Goal: Transaction & Acquisition: Purchase product/service

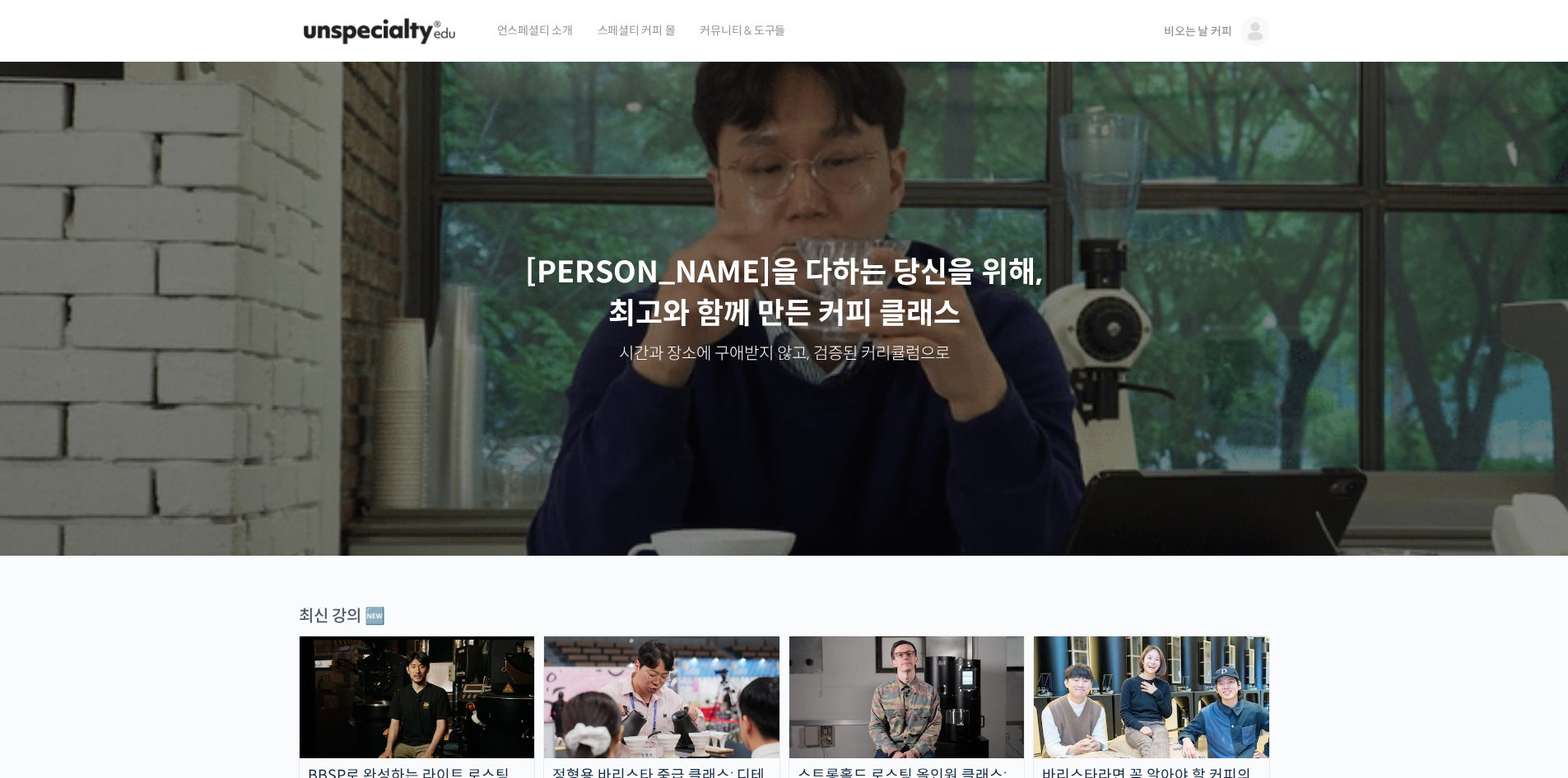
click at [1205, 27] on span "비오는 날 커피" at bounding box center [1197, 31] width 67 height 15
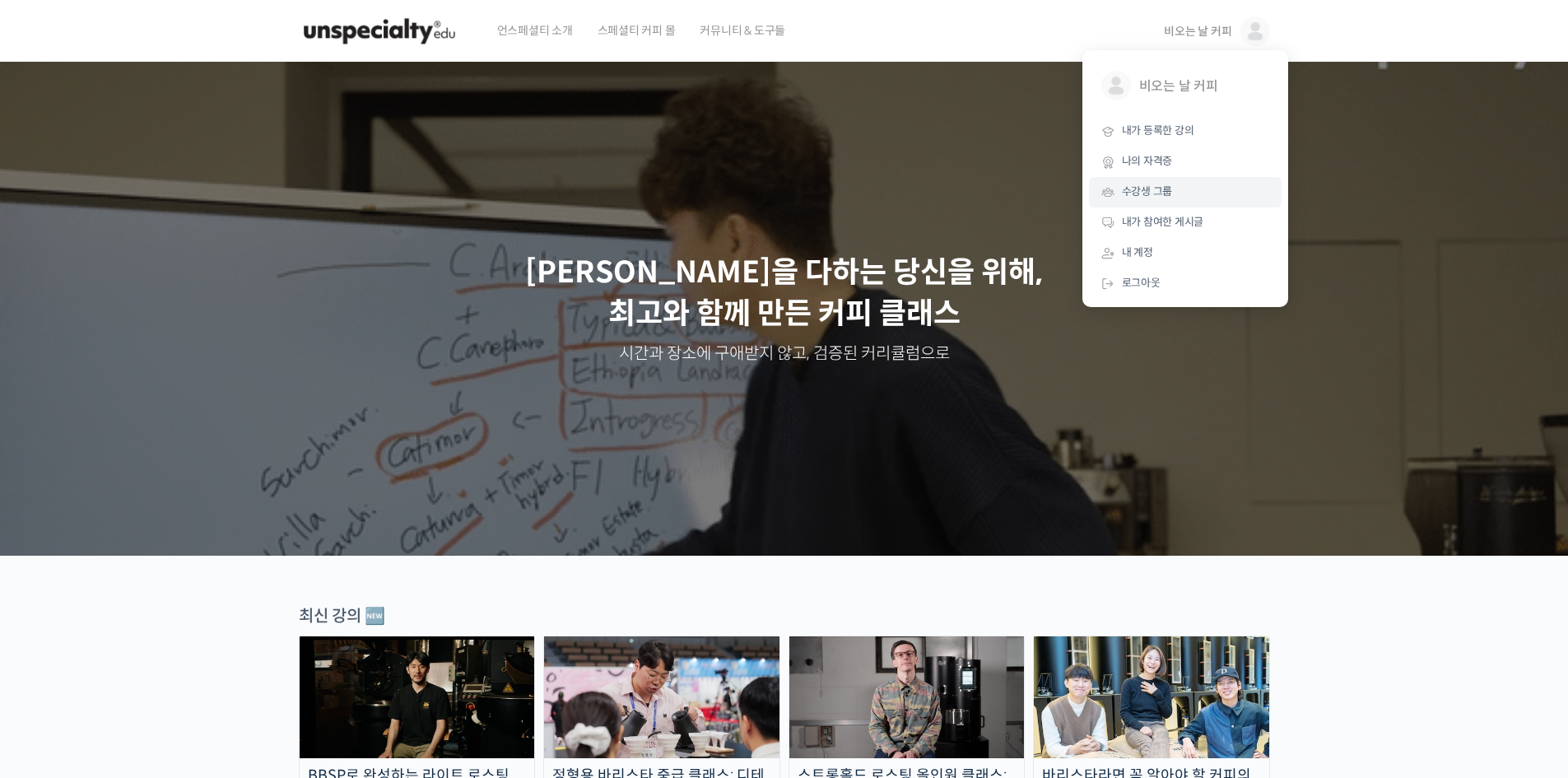
click at [1166, 193] on span "수강생 그룹" at bounding box center [1147, 191] width 51 height 14
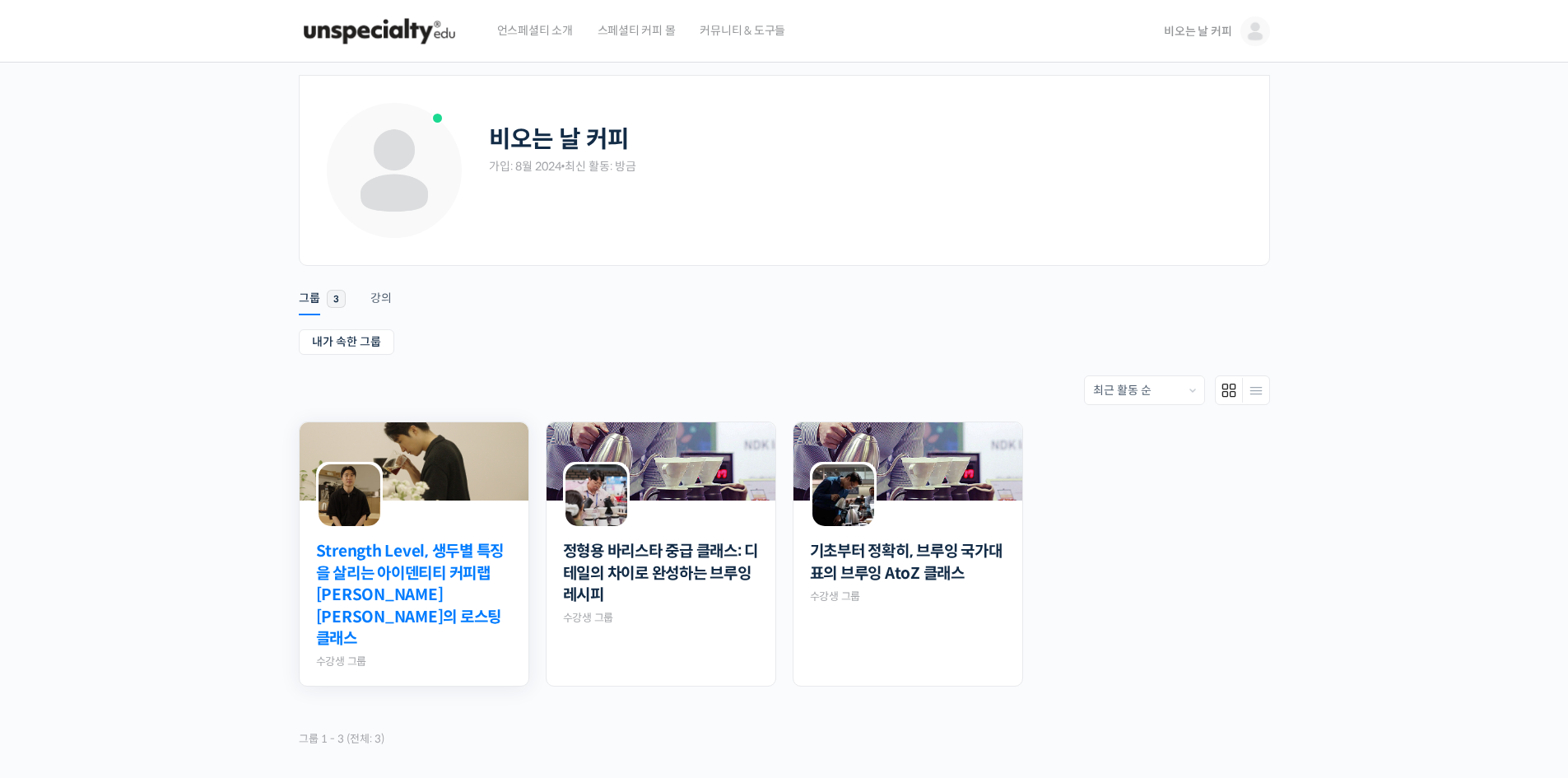
click at [375, 577] on link "Strength Level, 생두별 특징을 살리는 아이덴티티 커피랩 [PERSON_NAME] [PERSON_NAME]의 로스팅 클래스" at bounding box center [414, 596] width 196 height 110
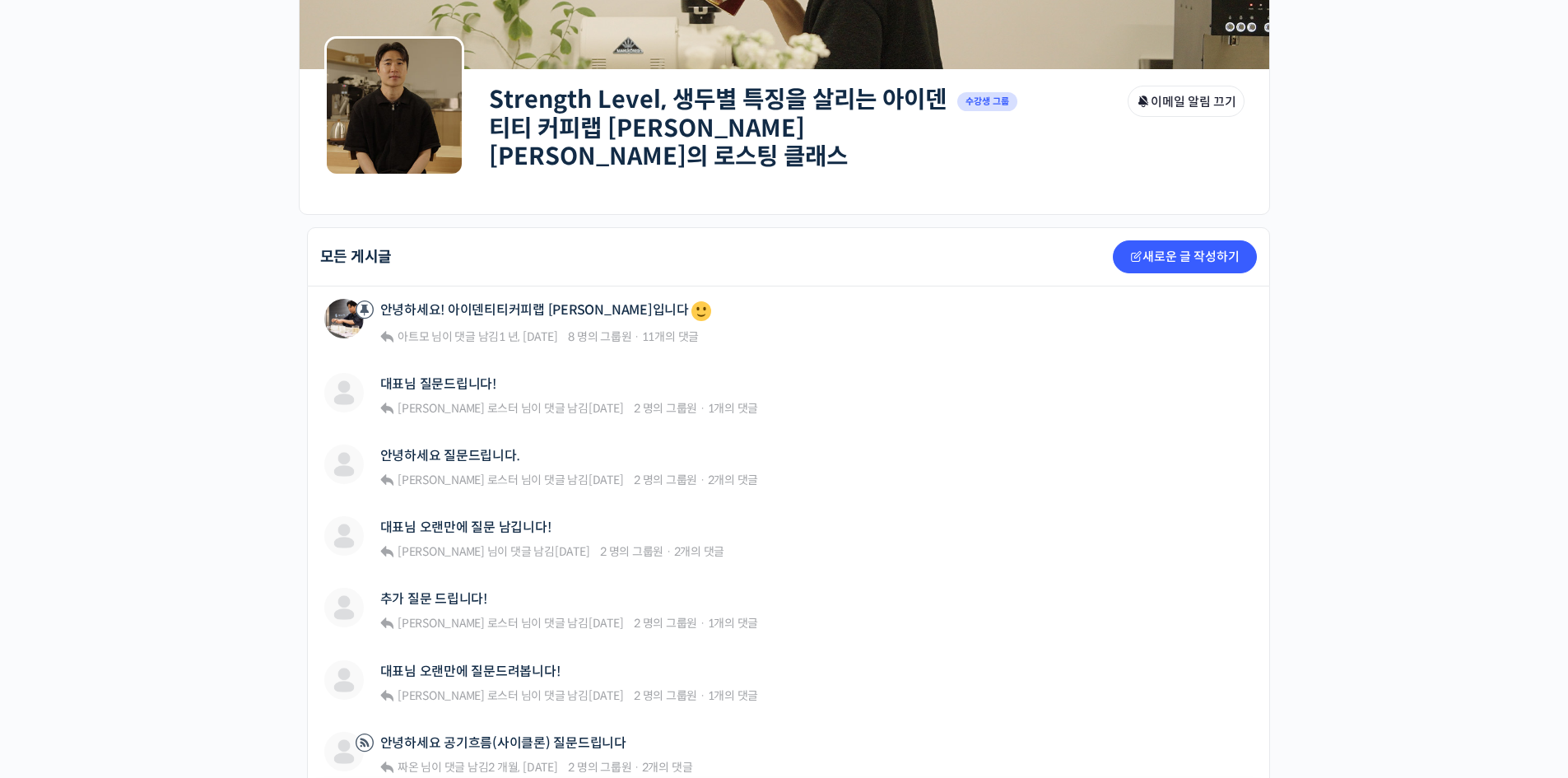
scroll to position [384, 0]
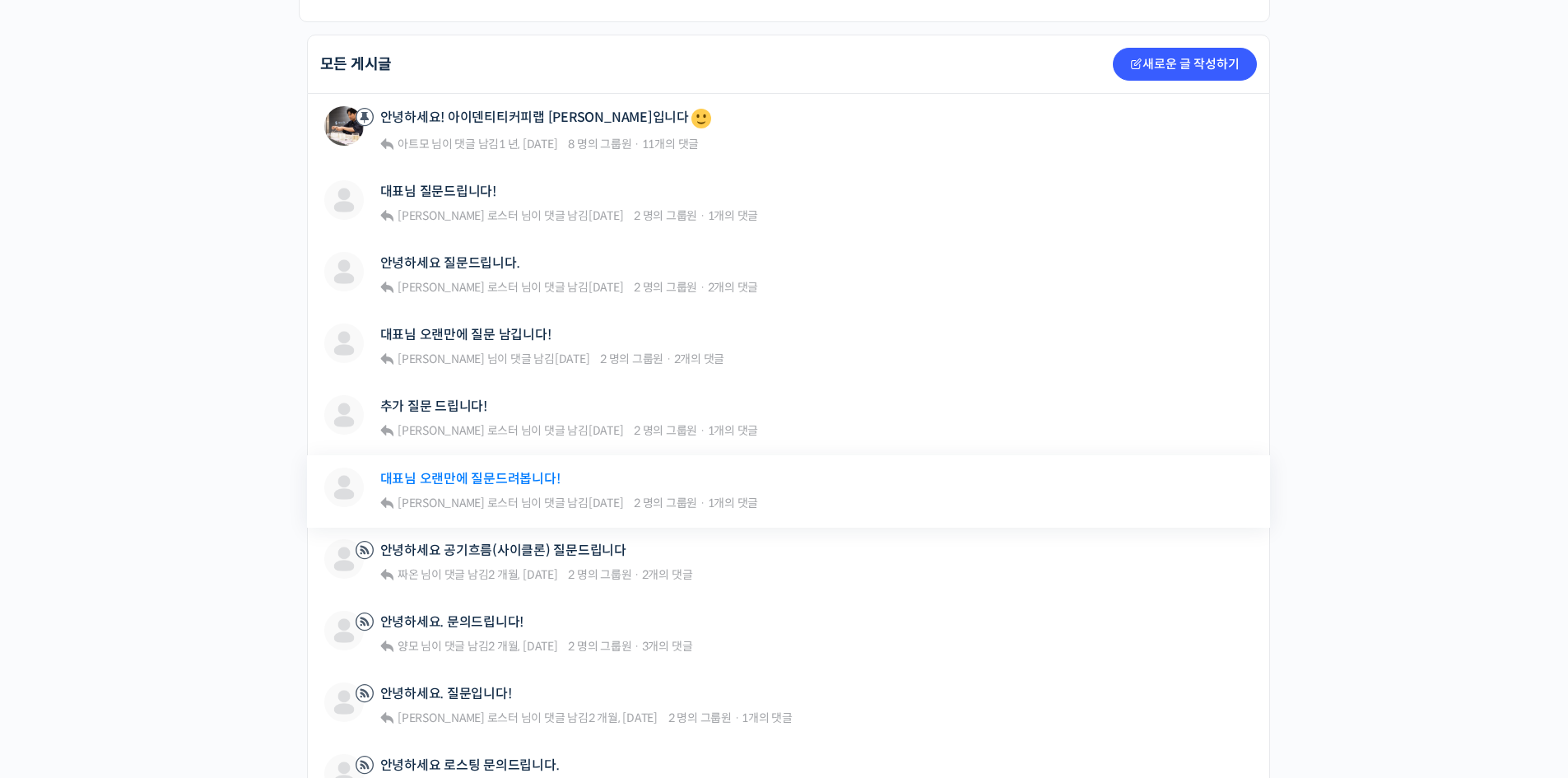
click at [466, 471] on link "대표님 오랜만에 질문드려봅니다!" at bounding box center [470, 479] width 180 height 16
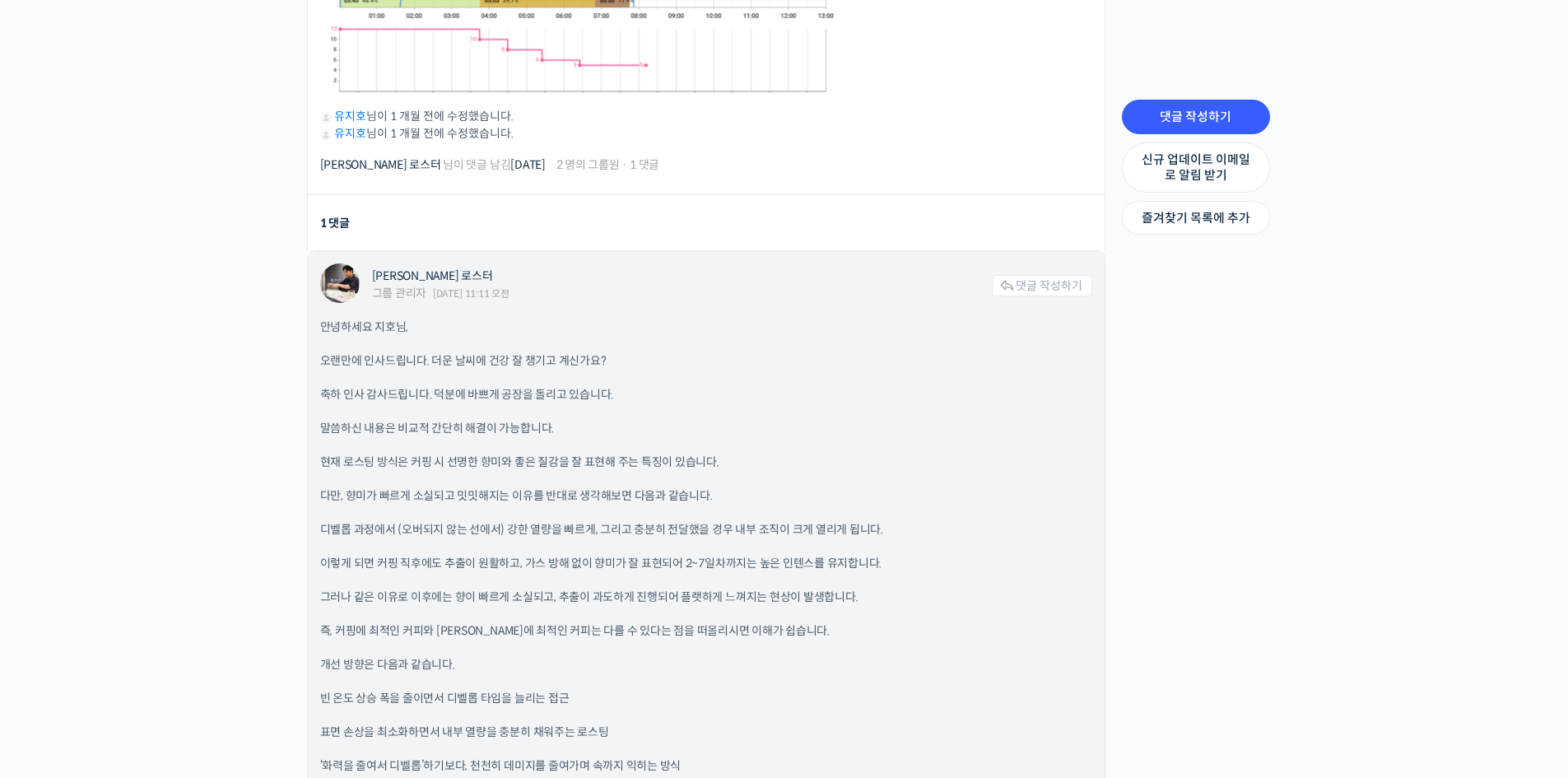
scroll to position [1263, 0]
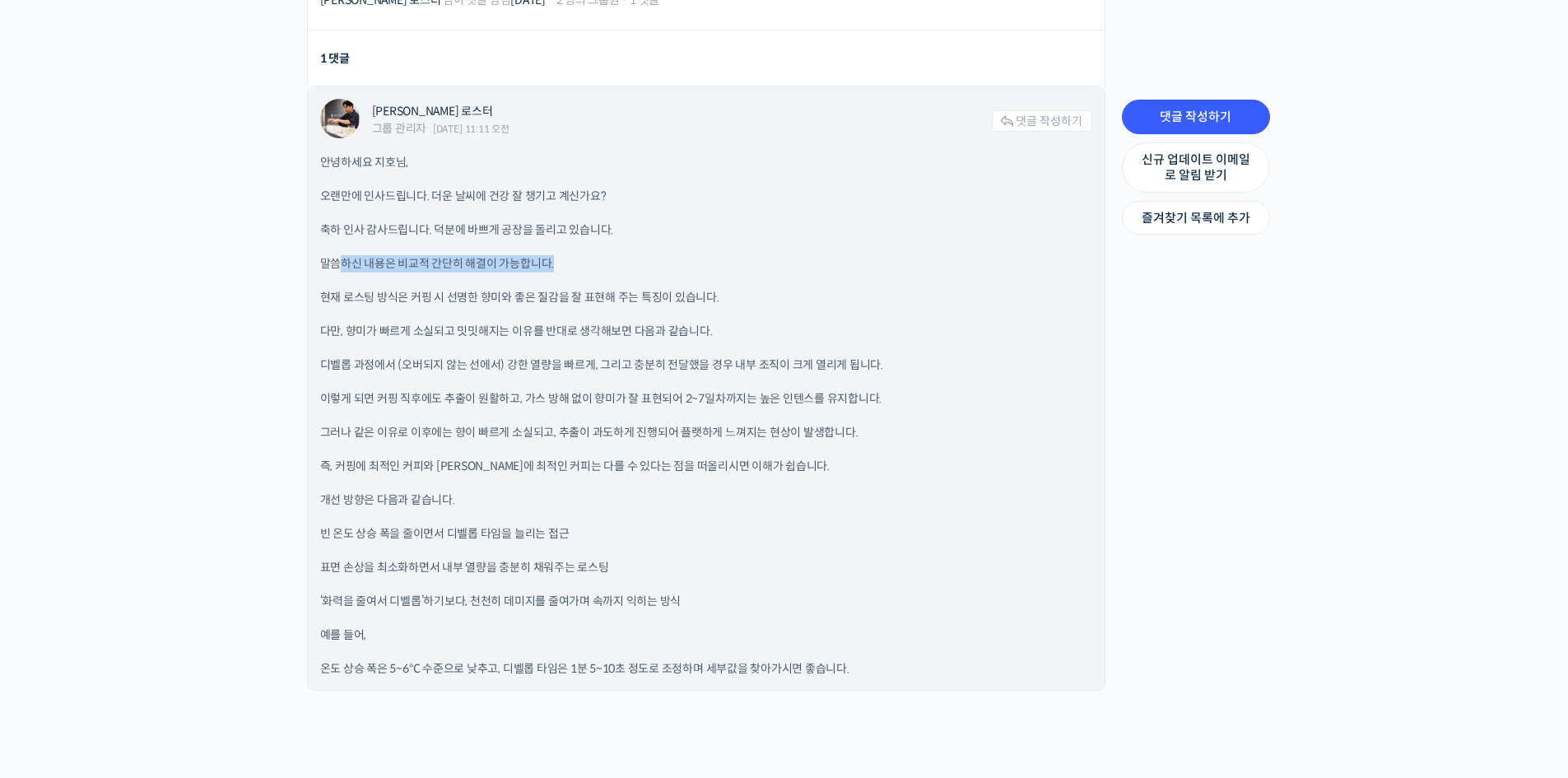
drag, startPoint x: 339, startPoint y: 255, endPoint x: 600, endPoint y: 234, distance: 261.8
click at [567, 255] on p "말씀하신 내용은 비교적 간단히 해결이 가능합니다." at bounding box center [706, 263] width 772 height 18
click at [600, 234] on div "안녕하세요 지호님, 오랜만에 인사드립니다. 더운 날씨에 건강 잘 챙기고 계신가요? 축하 인사 감사드립니다. 덕분에 바쁘게 공장을 돌리고 있습니…" at bounding box center [706, 416] width 772 height 524
drag, startPoint x: 321, startPoint y: 259, endPoint x: 598, endPoint y: 251, distance: 277.1
click at [598, 255] on p "말씀하신 내용은 비교적 간단히 해결이 가능합니다." at bounding box center [706, 263] width 772 height 18
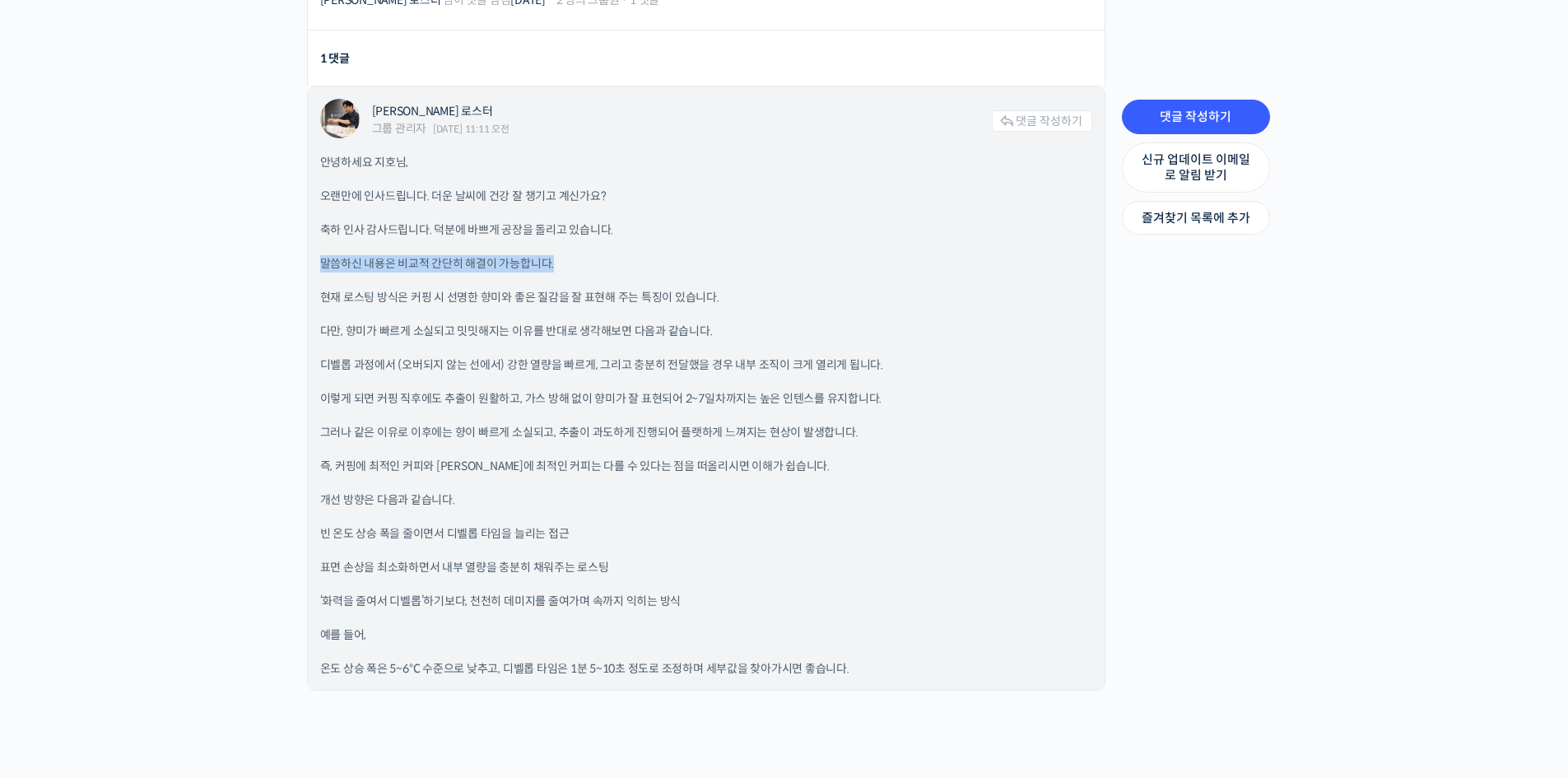
click at [598, 255] on p "말씀하신 내용은 비교적 간단히 해결이 가능합니다." at bounding box center [706, 263] width 772 height 18
drag, startPoint x: 326, startPoint y: 257, endPoint x: 563, endPoint y: 261, distance: 237.0
click at [563, 261] on p "말씀하신 내용은 비교적 간단히 해결이 가능합니다." at bounding box center [706, 263] width 772 height 18
click at [580, 255] on p "말씀하신 내용은 비교적 간단히 해결이 가능합니다." at bounding box center [706, 263] width 772 height 18
drag, startPoint x: 338, startPoint y: 254, endPoint x: 587, endPoint y: 247, distance: 249.1
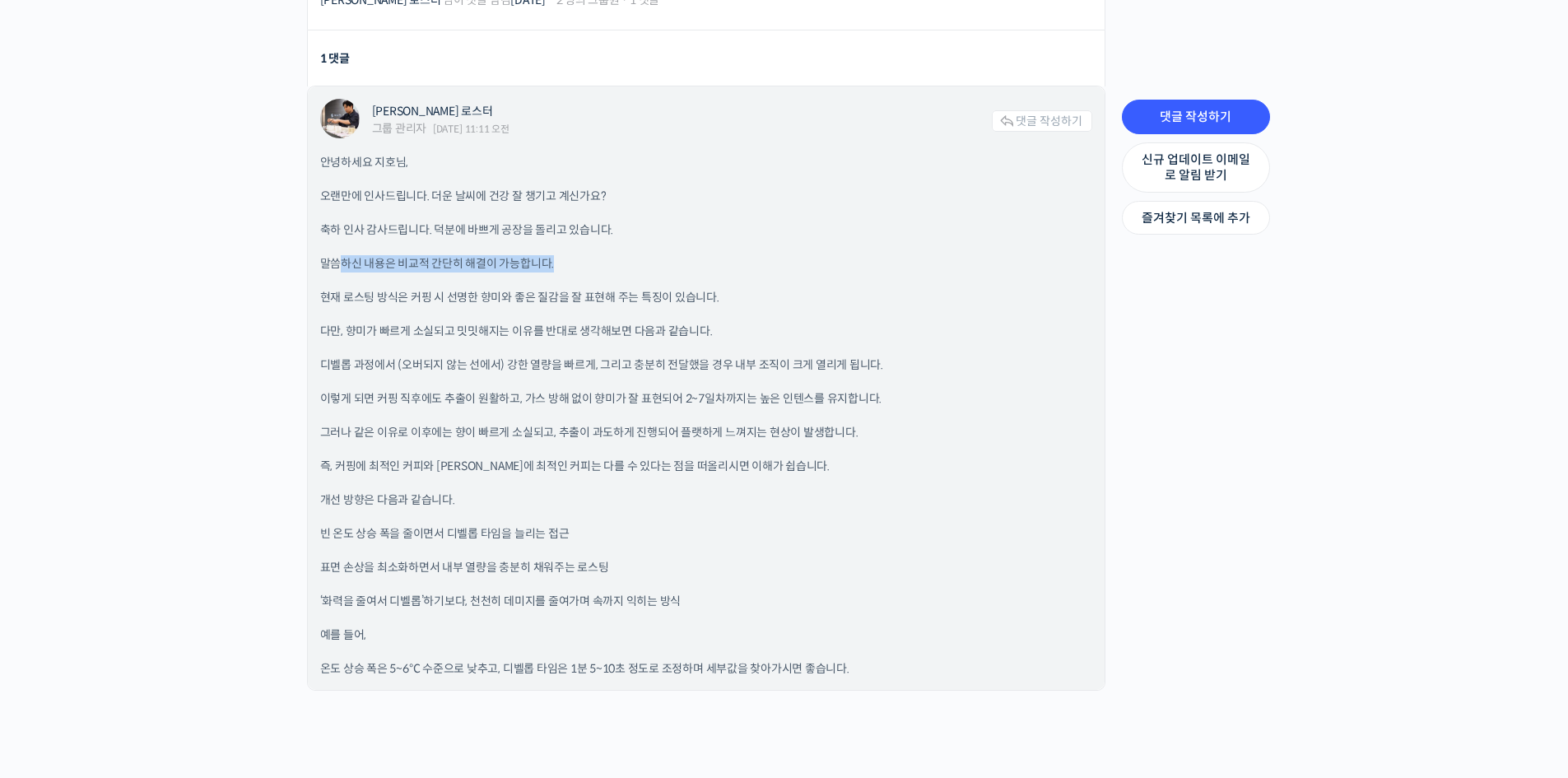
click at [587, 255] on p "말씀하신 내용은 비교적 간단히 해결이 가능합니다." at bounding box center [706, 263] width 772 height 18
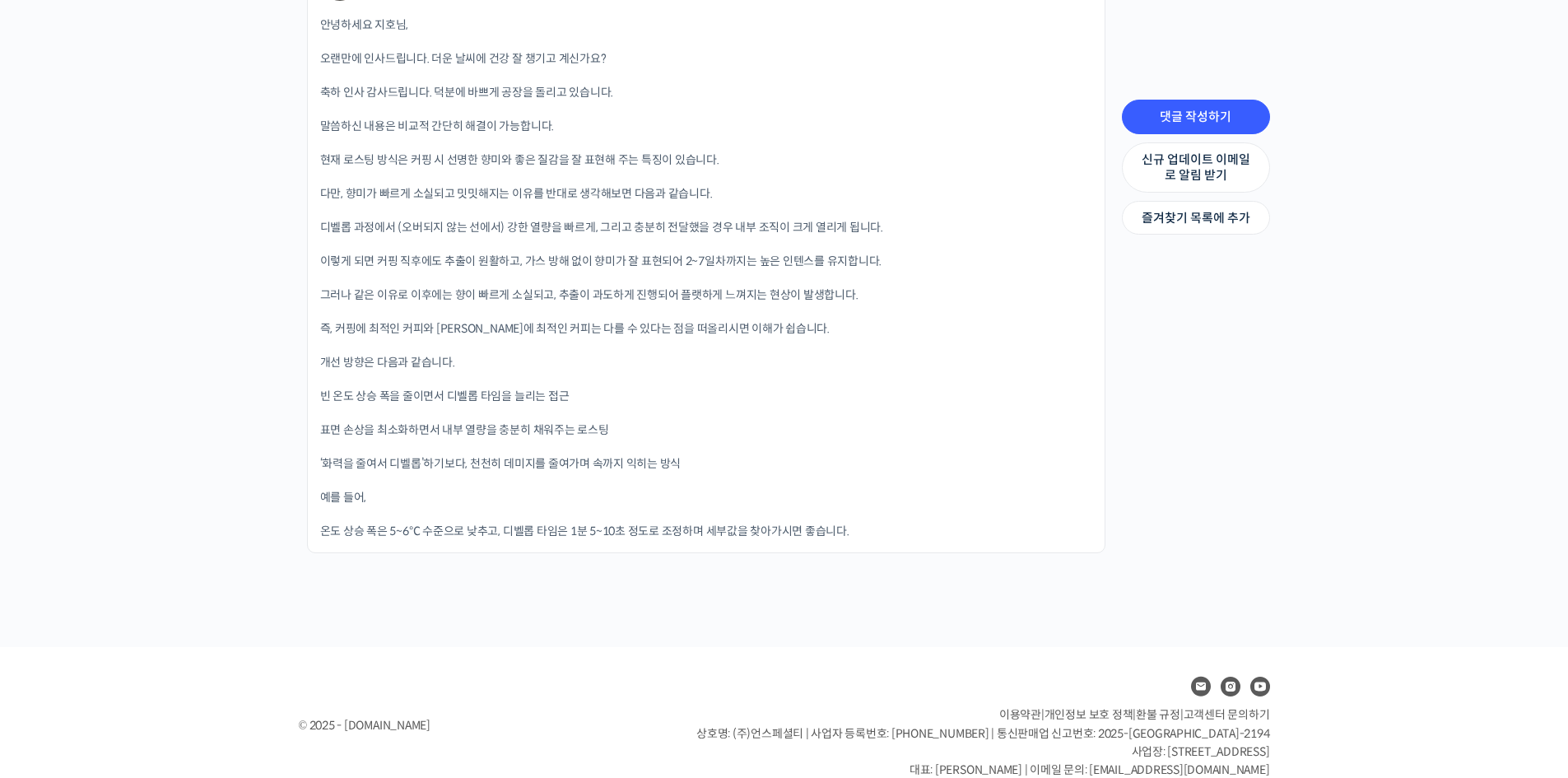
scroll to position [1400, 0]
click at [1203, 173] on link "신규 업데이트 이메일로 알림 받기" at bounding box center [1196, 167] width 148 height 50
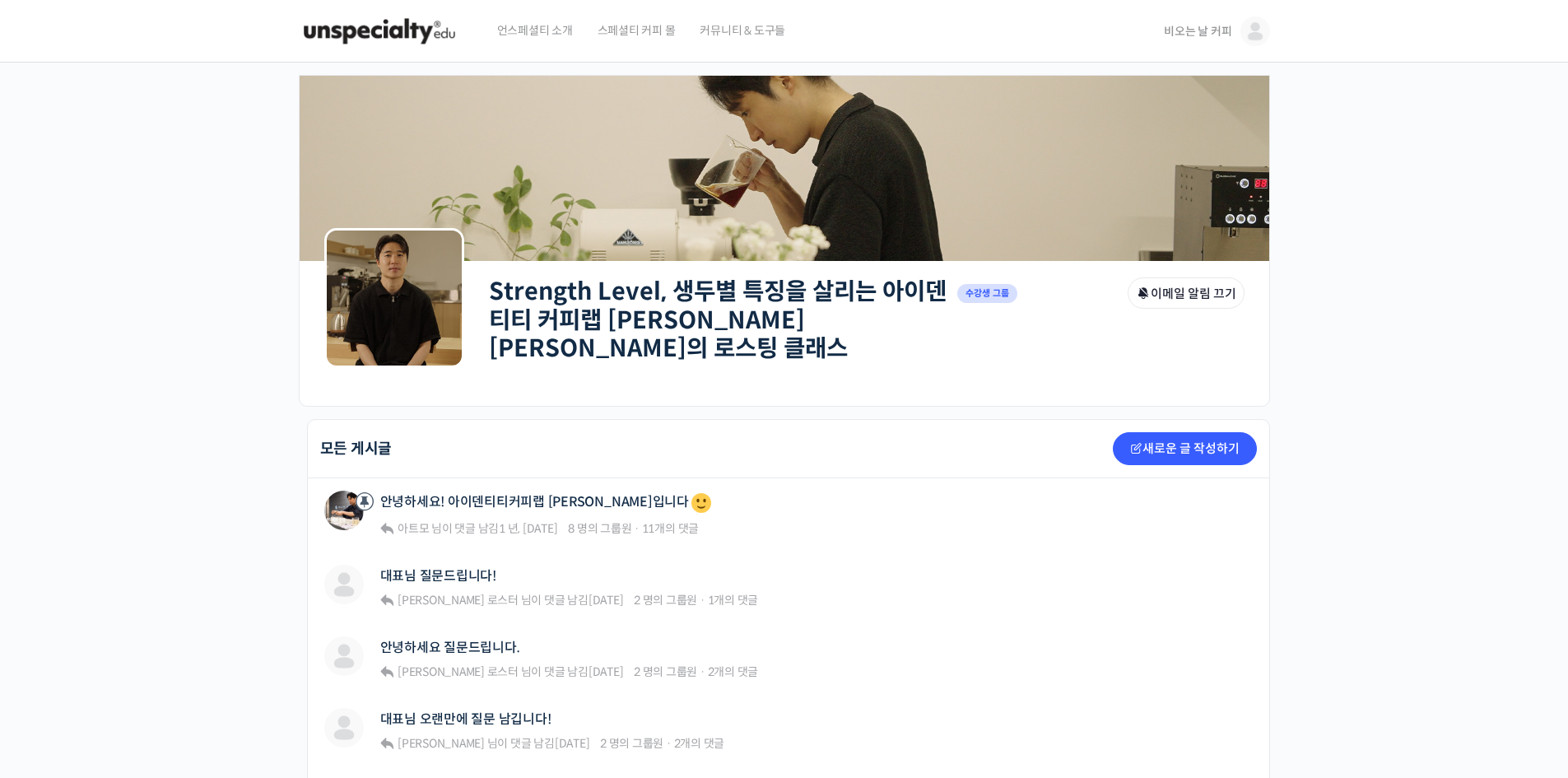
click at [389, 28] on img at bounding box center [380, 30] width 162 height 49
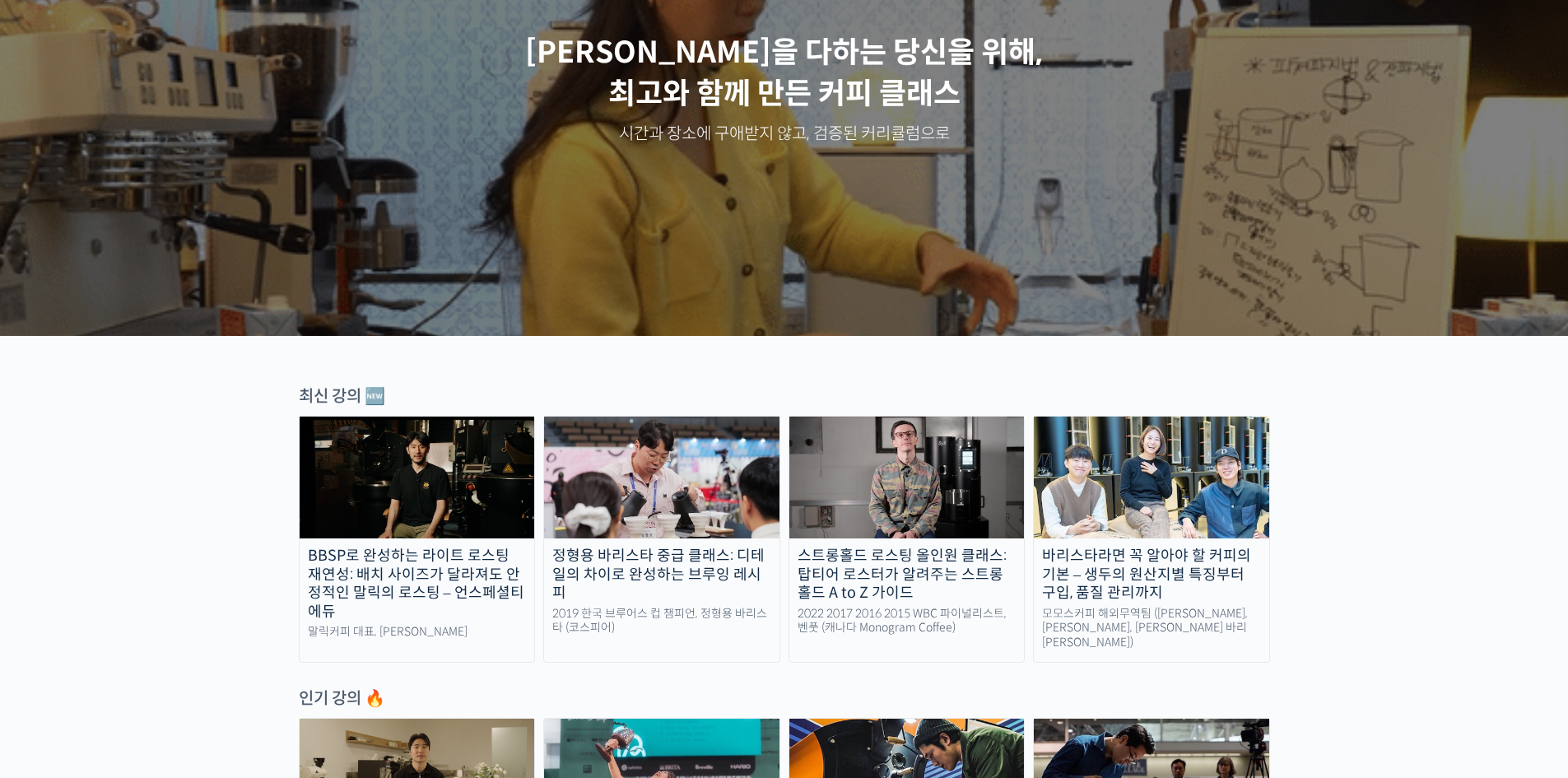
scroll to position [110, 0]
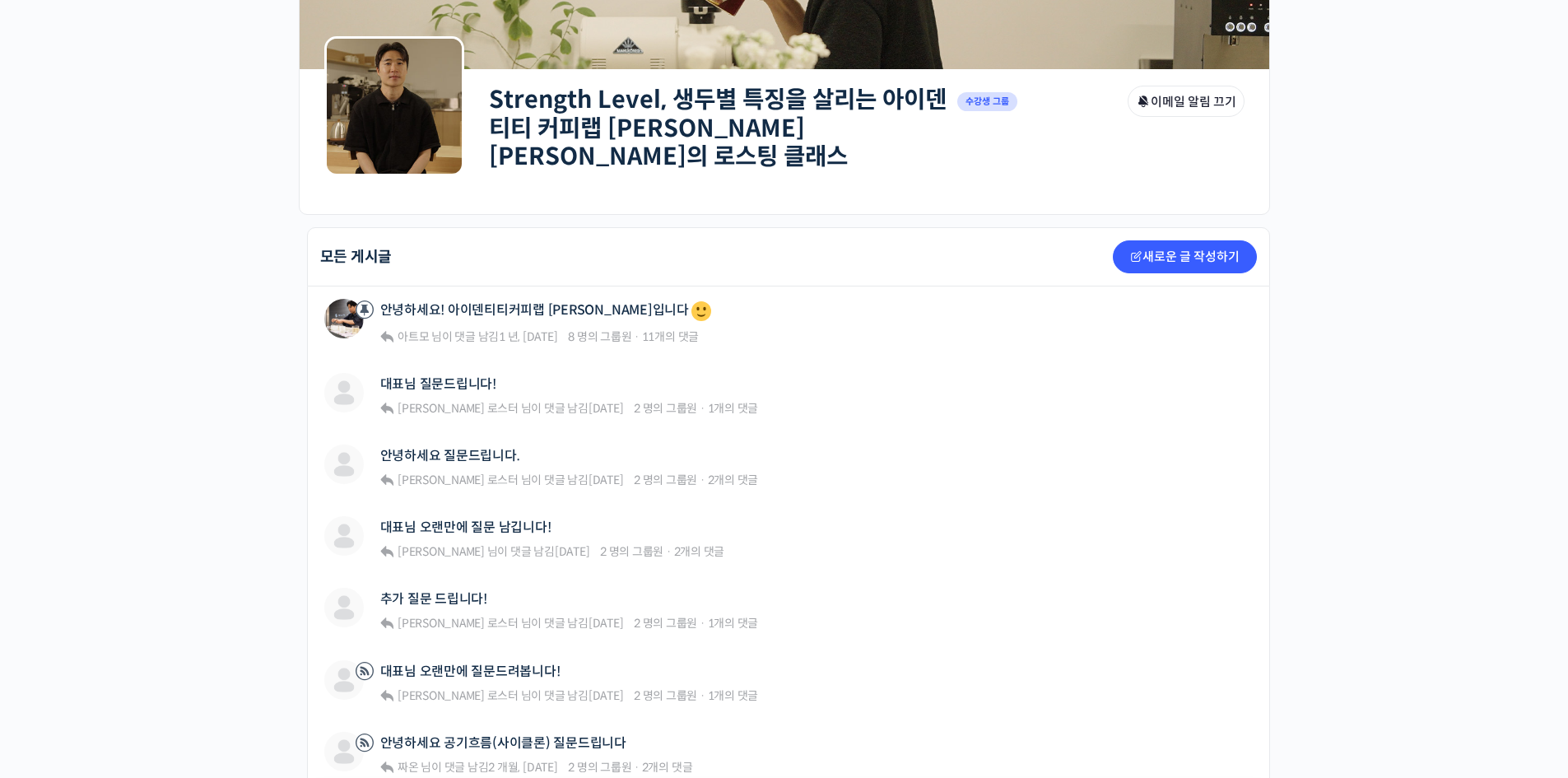
scroll to position [384, 0]
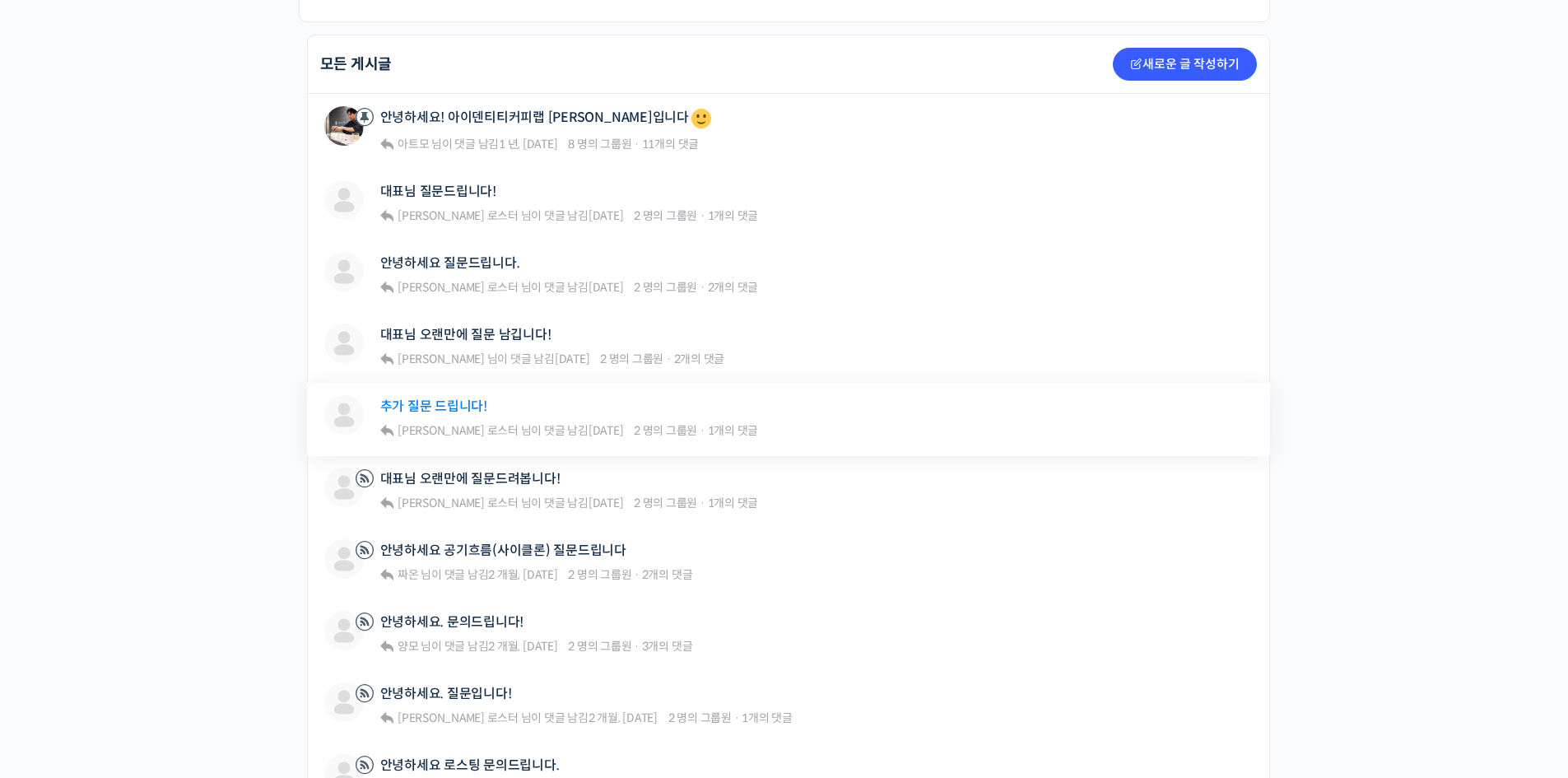
click at [466, 398] on link "추가 질문 드립니다!" at bounding box center [434, 406] width 107 height 16
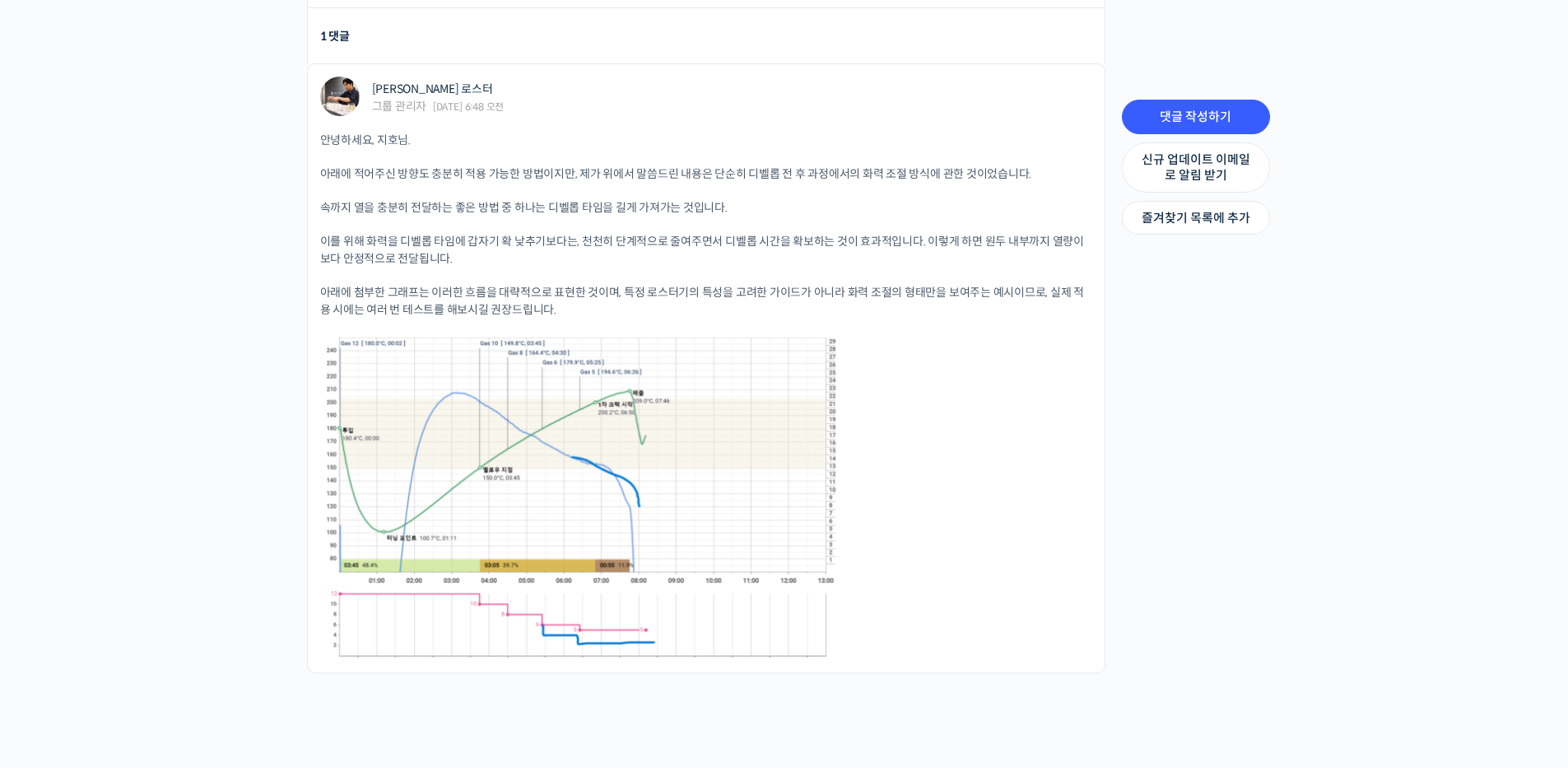
scroll to position [1122, 0]
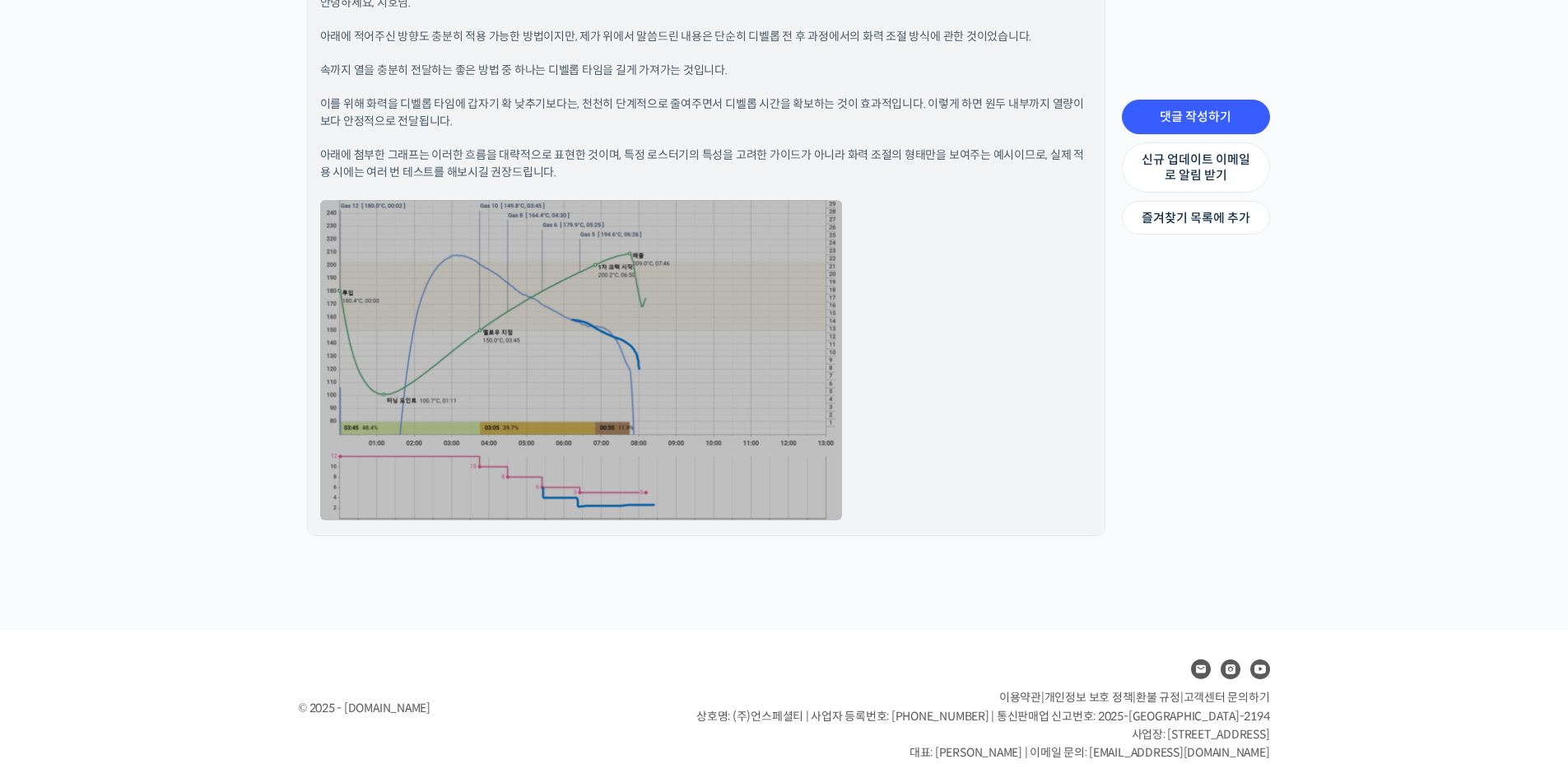
click at [574, 297] on link at bounding box center [581, 360] width 522 height 321
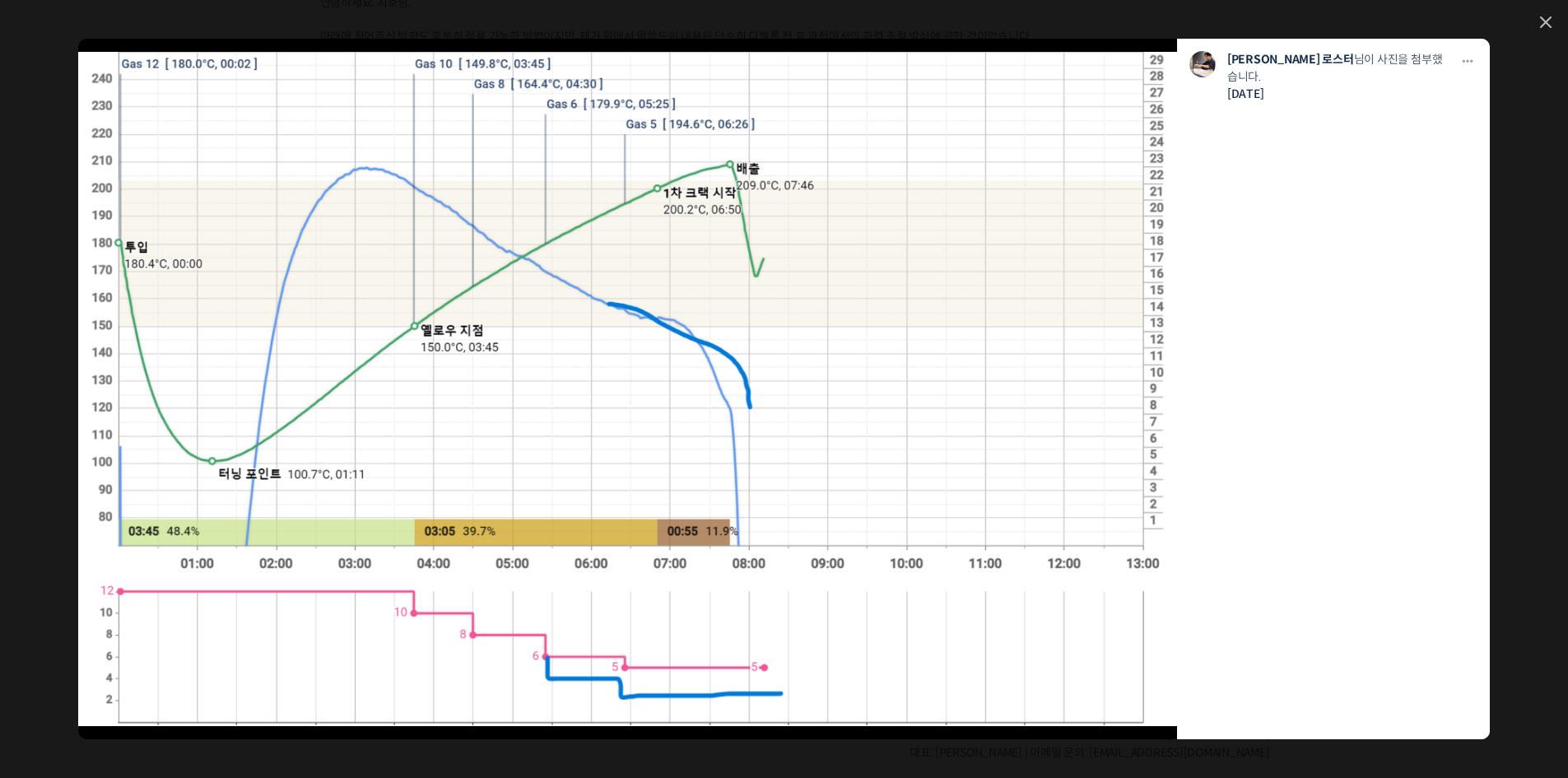
click at [777, 443] on img at bounding box center [628, 389] width 1099 height 675
click at [1540, 17] on icon at bounding box center [1546, 22] width 11 height 11
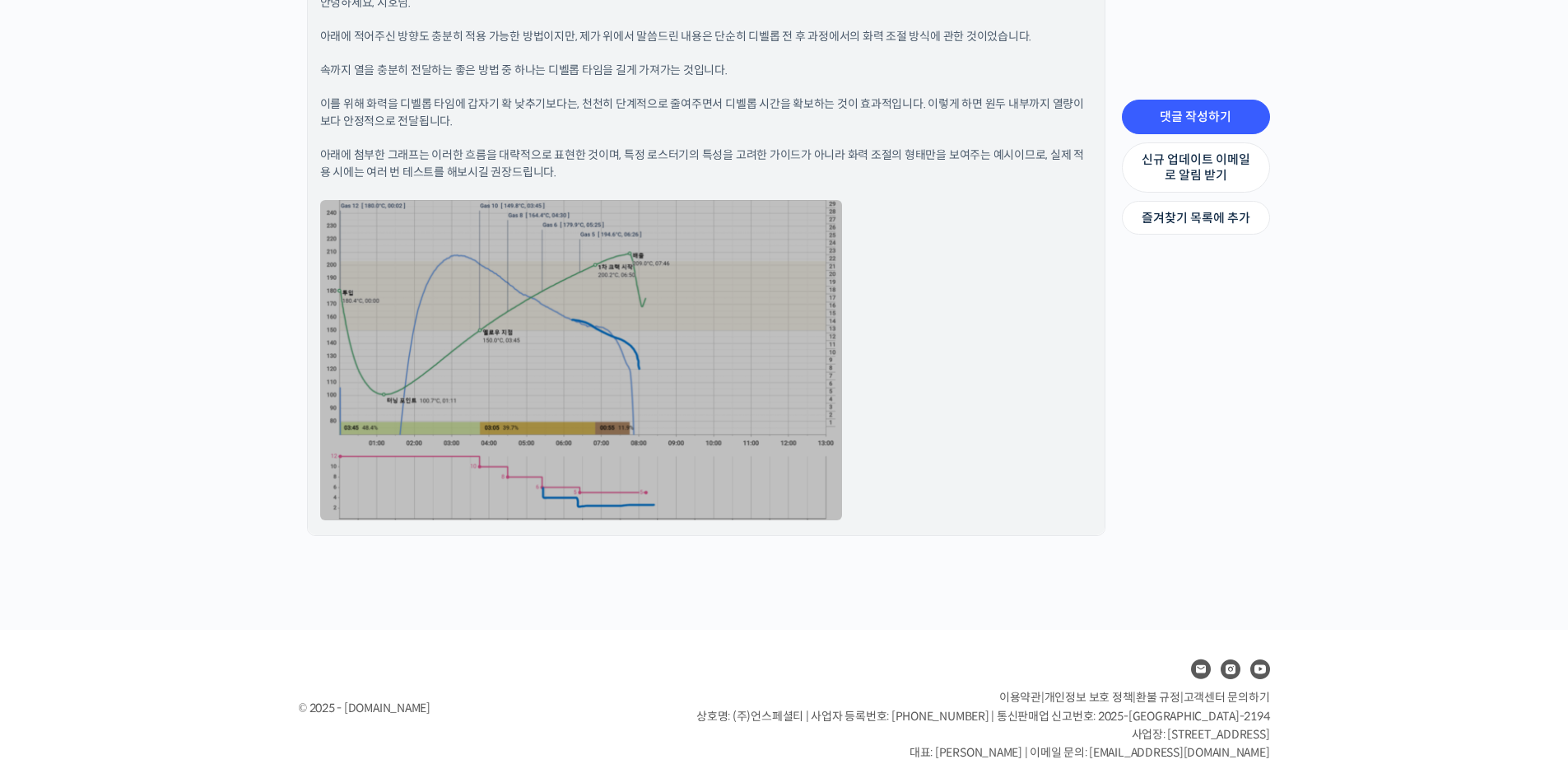
click at [580, 343] on link at bounding box center [581, 360] width 522 height 321
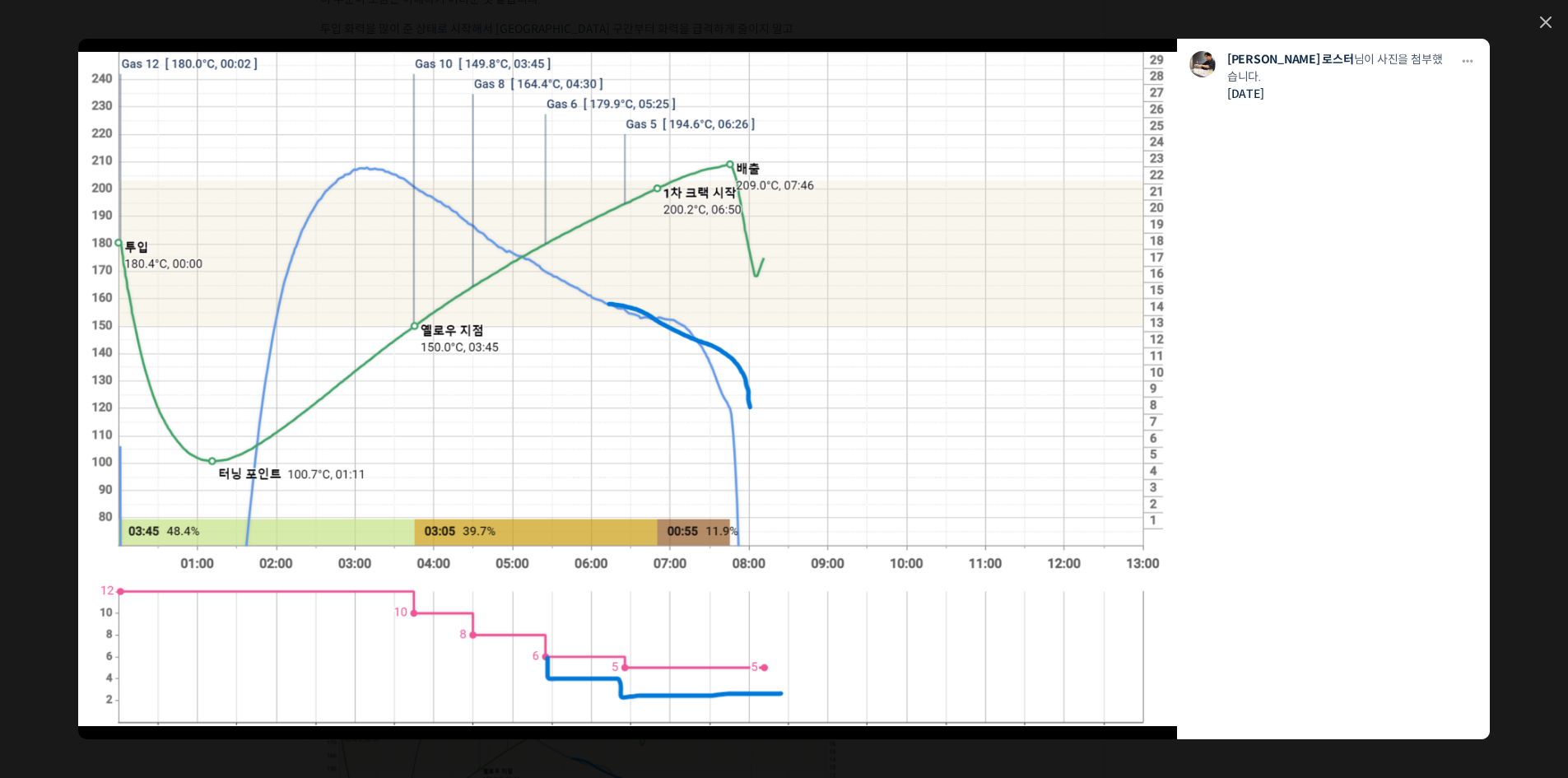
scroll to position [627, 0]
click at [1544, 20] on icon at bounding box center [1546, 22] width 10 height 10
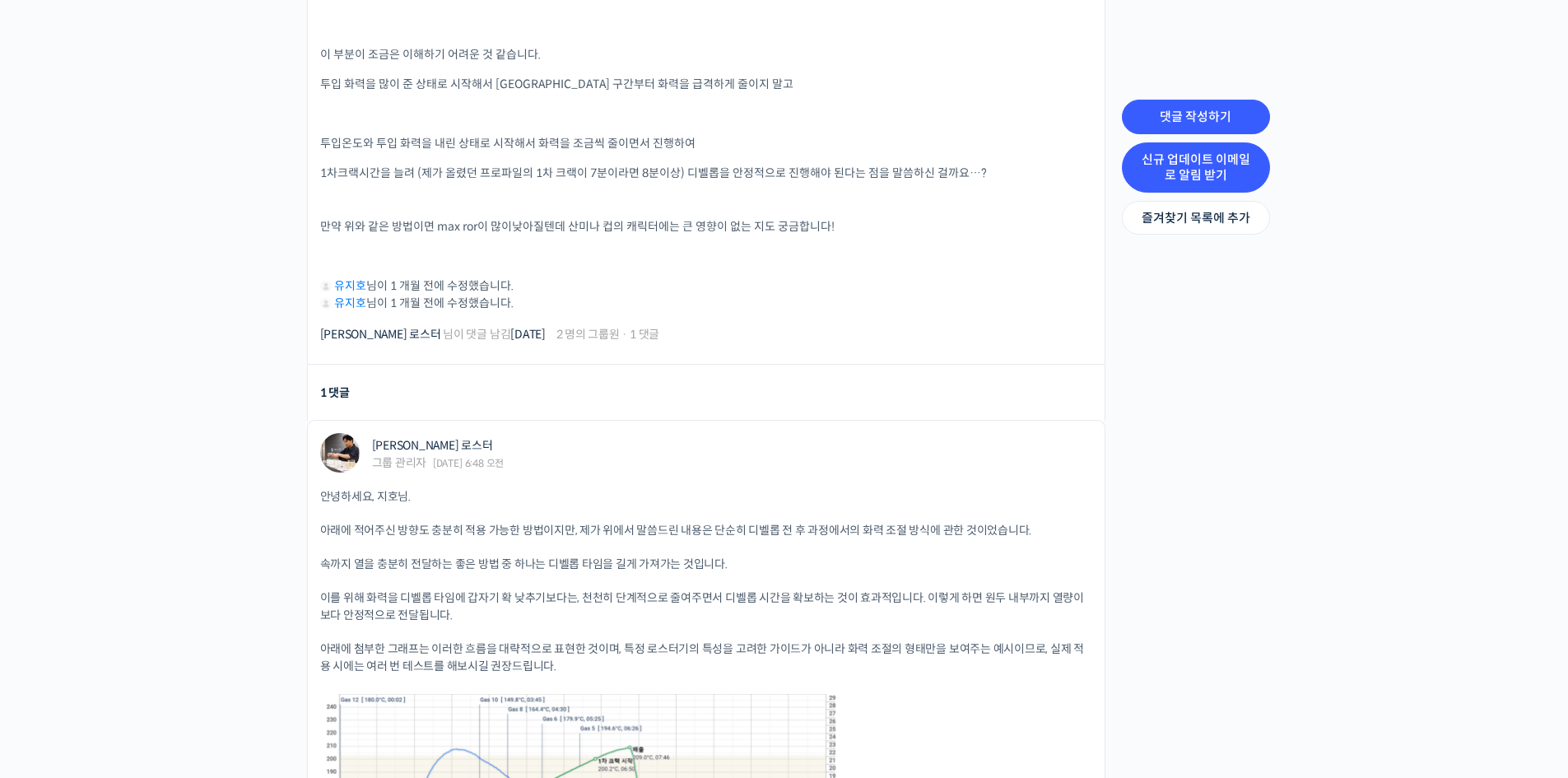
click at [1203, 164] on link "신규 업데이트 이메일로 알림 받기" at bounding box center [1196, 167] width 148 height 50
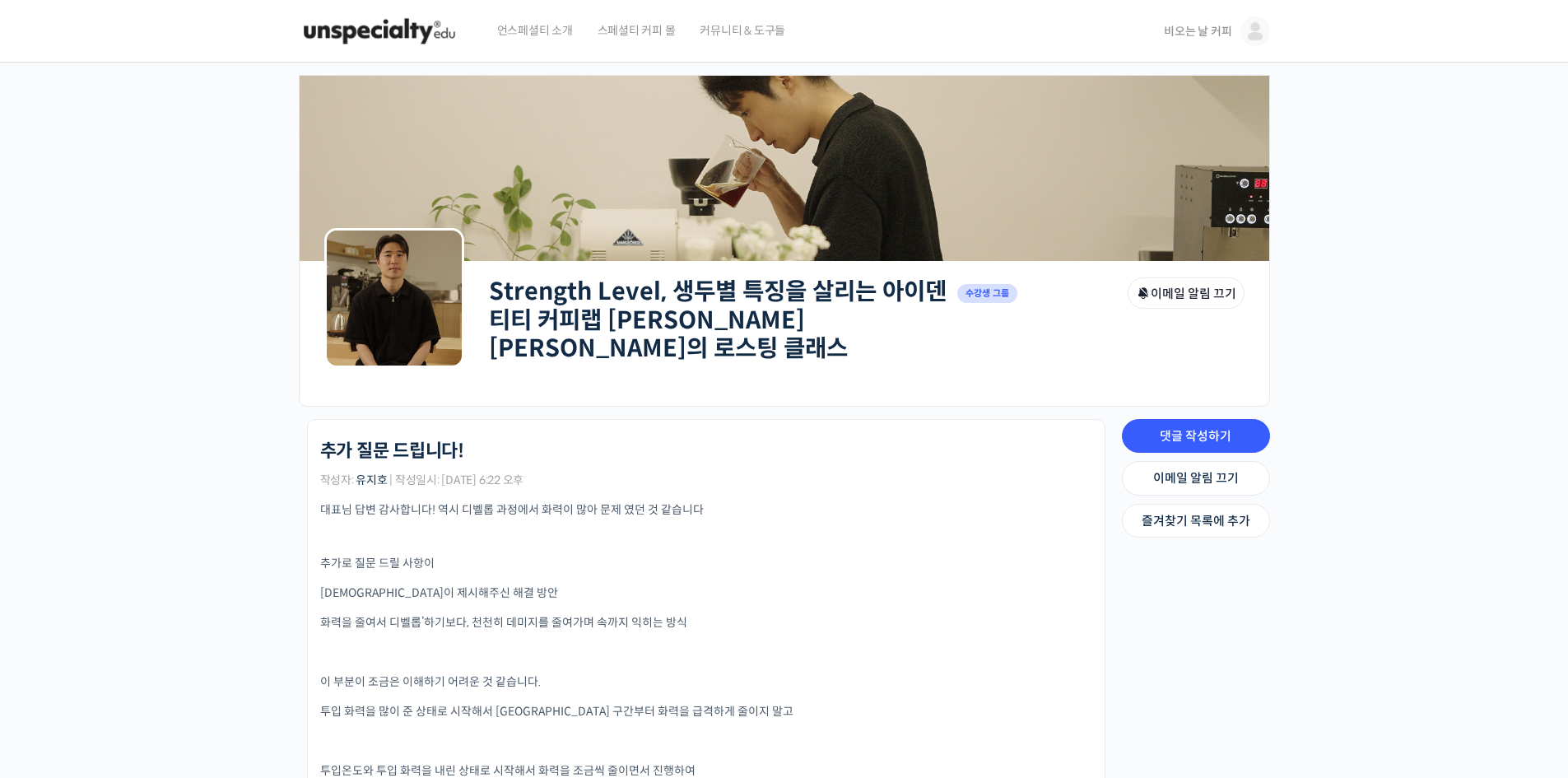
click at [391, 27] on img at bounding box center [380, 30] width 162 height 49
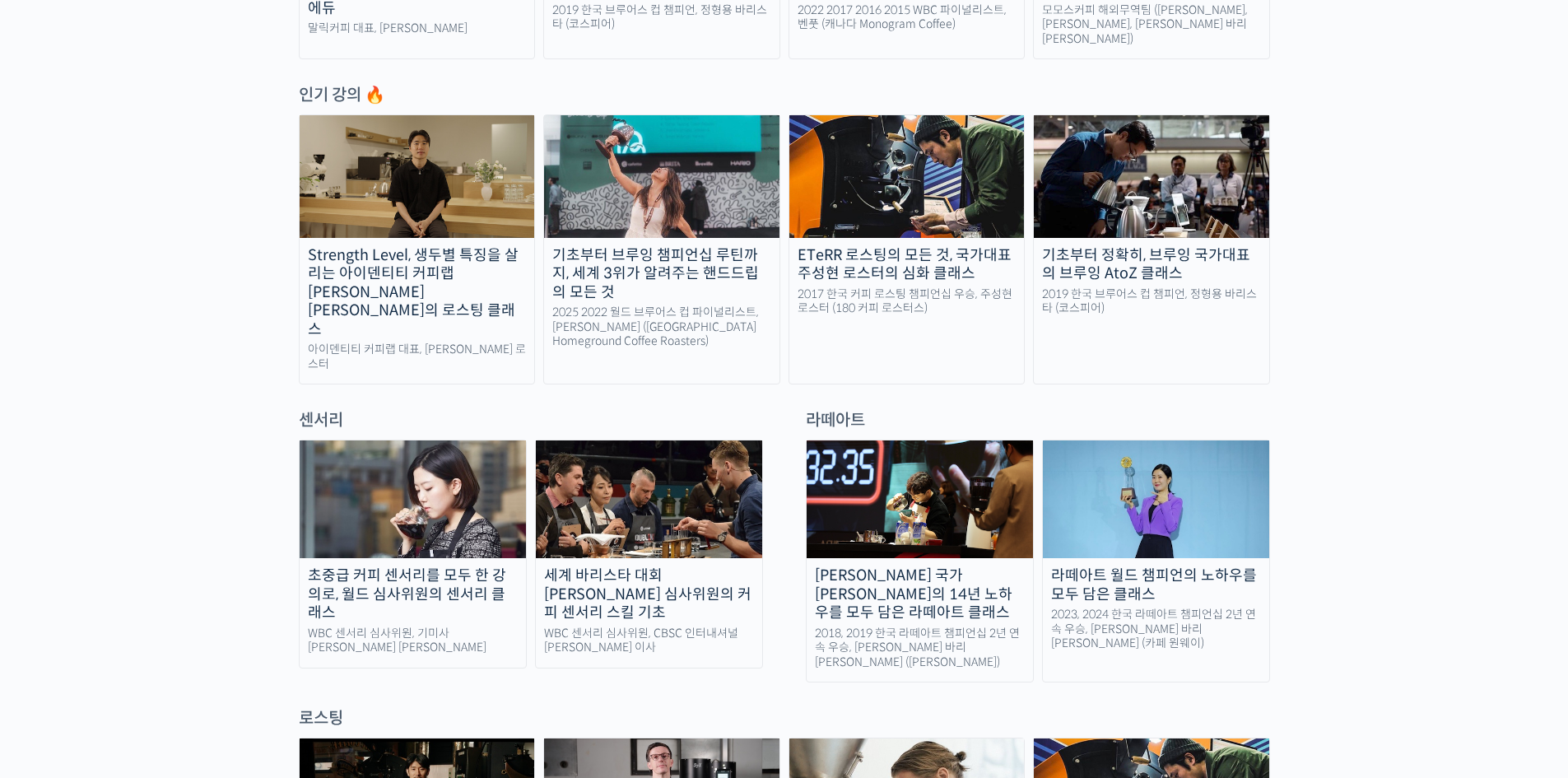
scroll to position [961, 0]
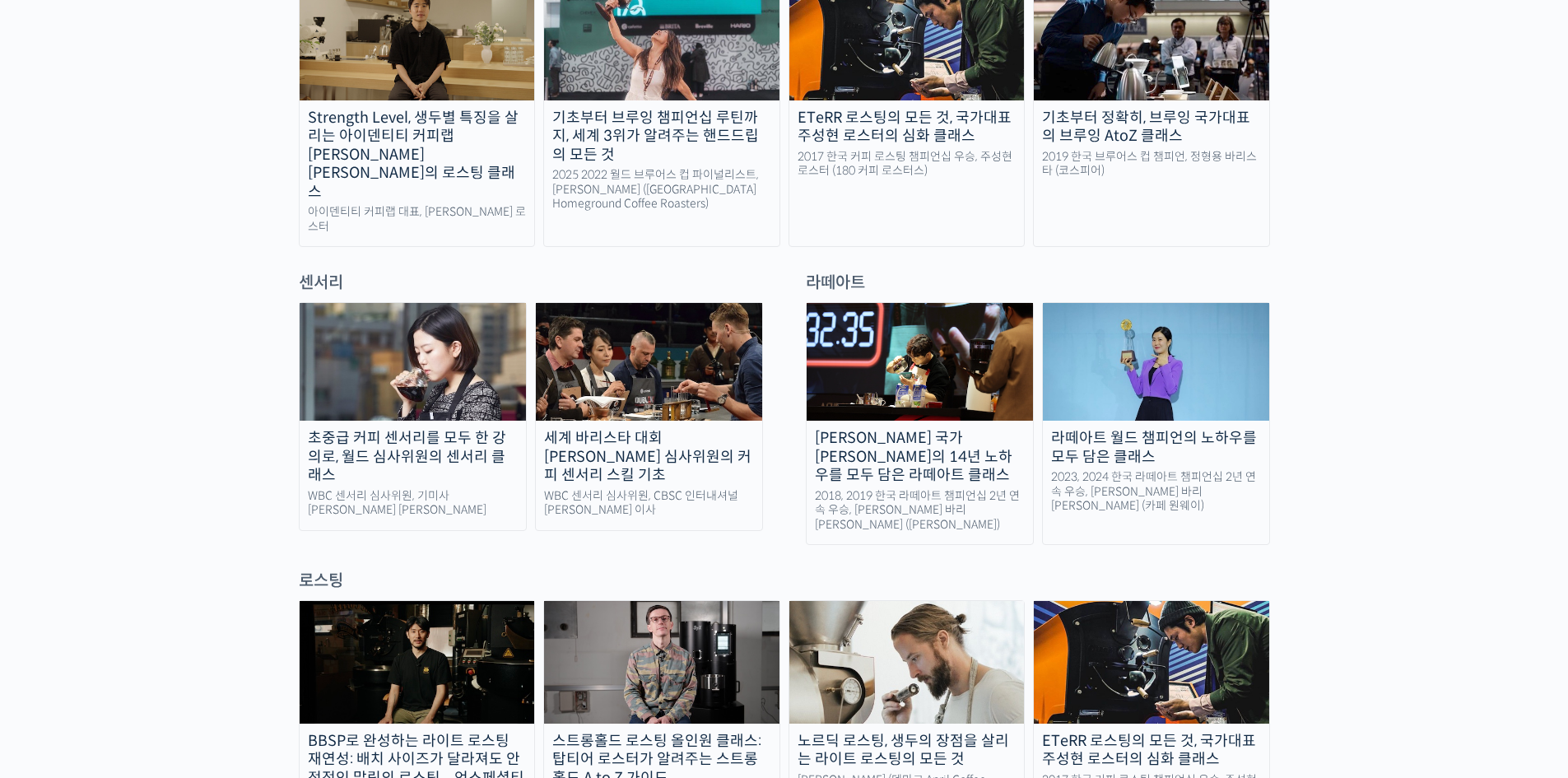
click at [924, 431] on div "[PERSON_NAME] 국가[PERSON_NAME]의 14년 노하우를 모두 담은 라떼아트 클래스" at bounding box center [920, 456] width 226 height 56
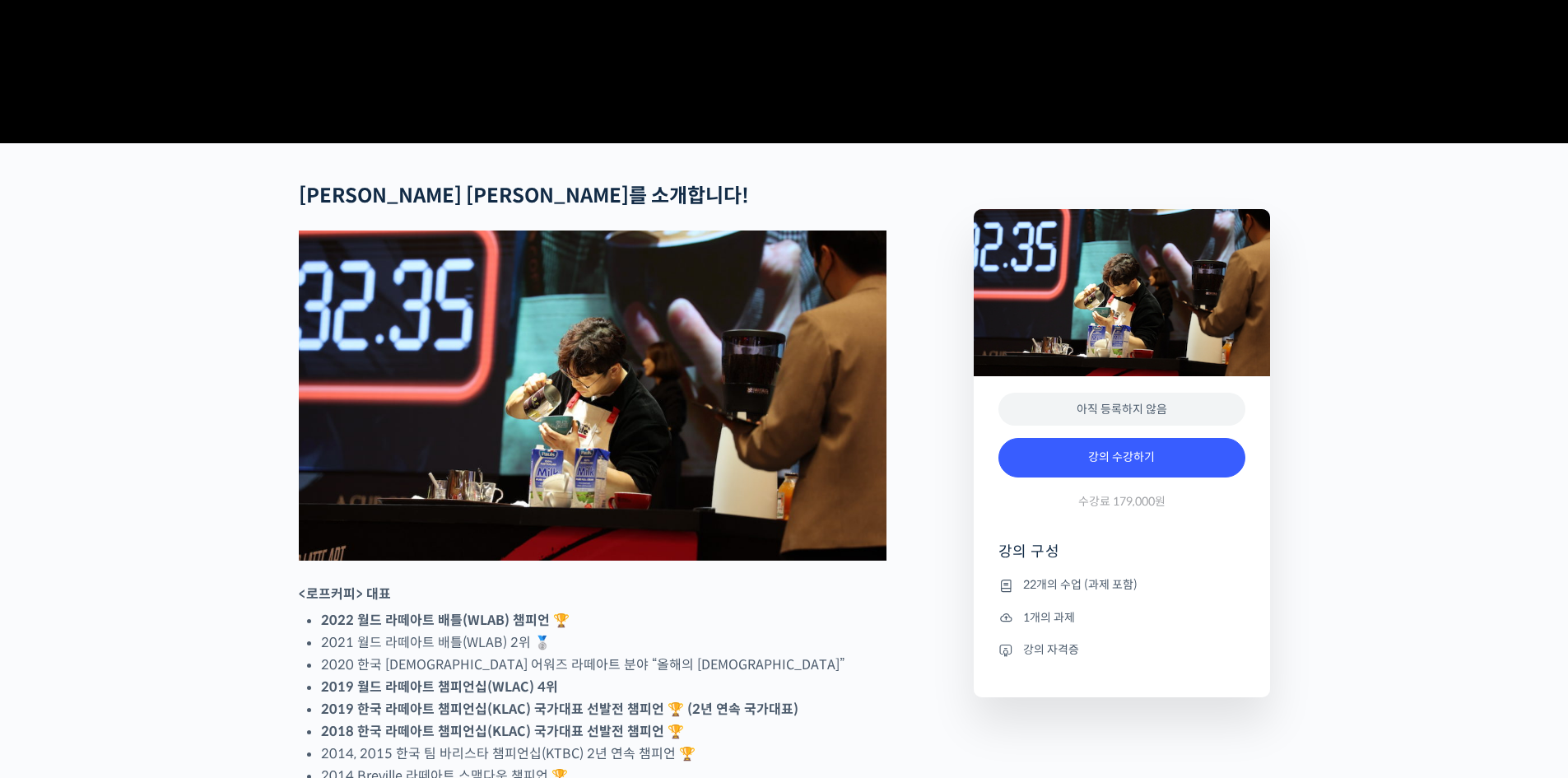
scroll to position [632, 0]
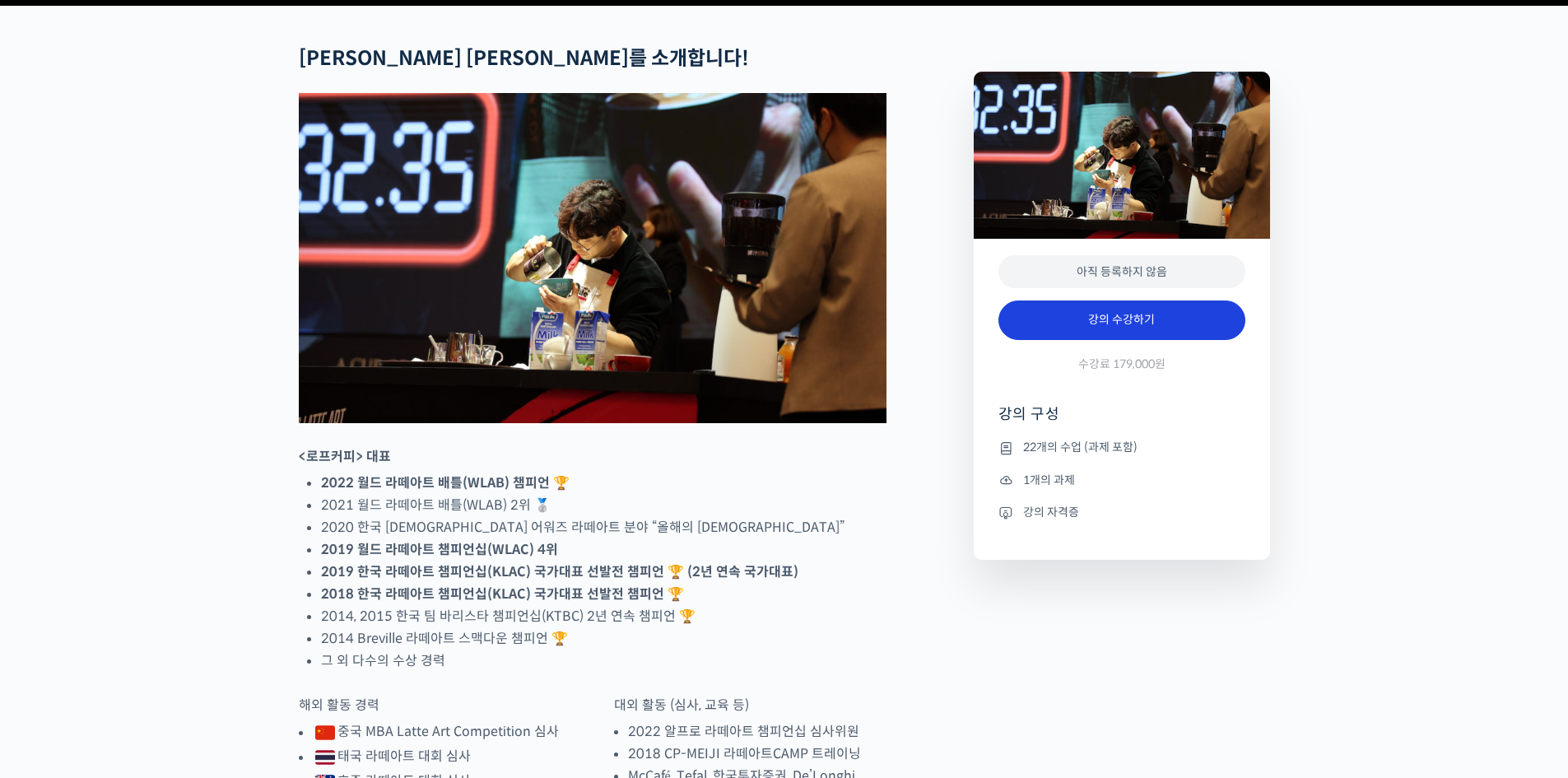
click at [1130, 340] on link "강의 수강하기" at bounding box center [1121, 320] width 247 height 40
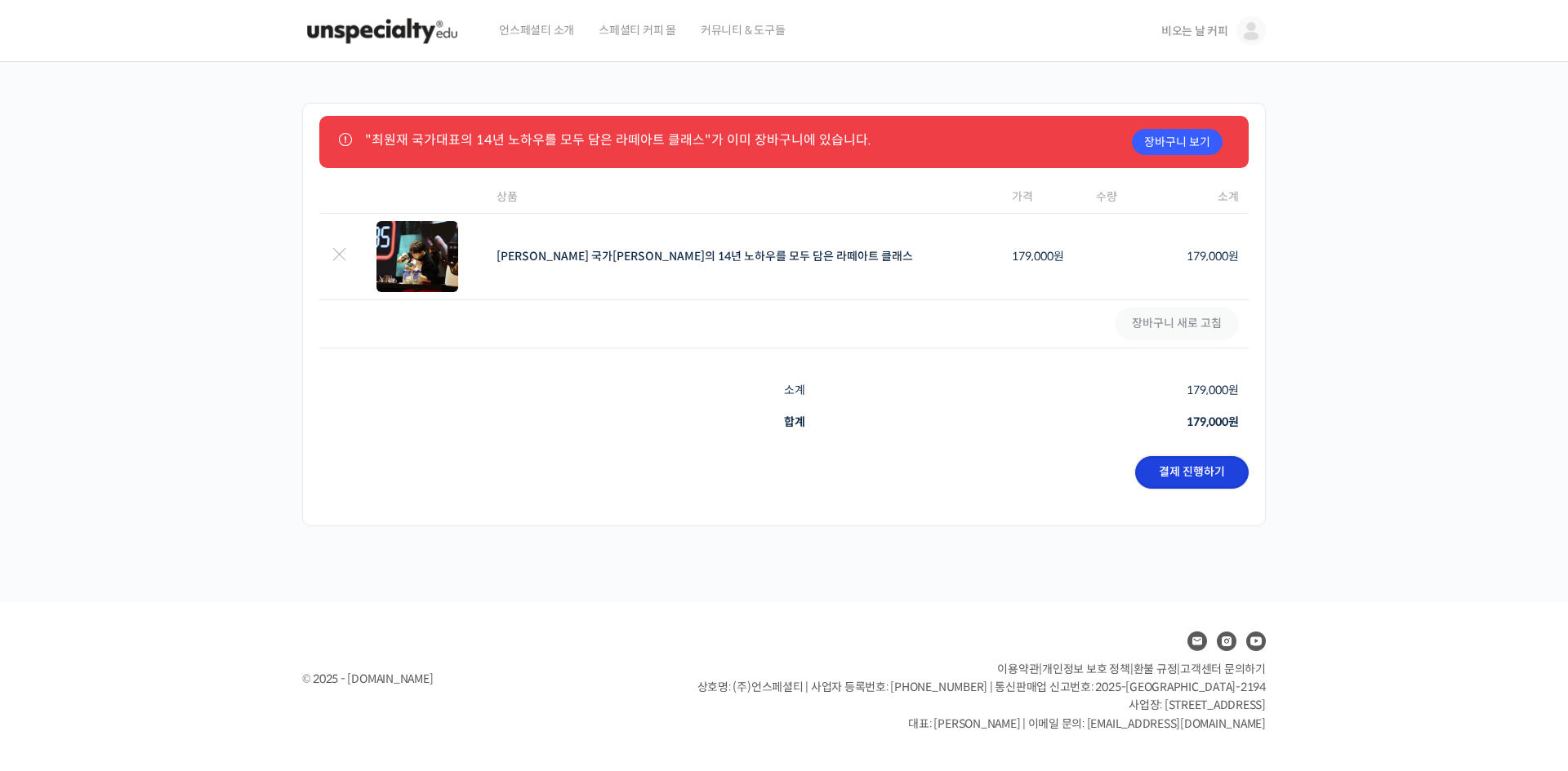
click at [1179, 471] on link "결제 진행하기" at bounding box center [1192, 472] width 114 height 33
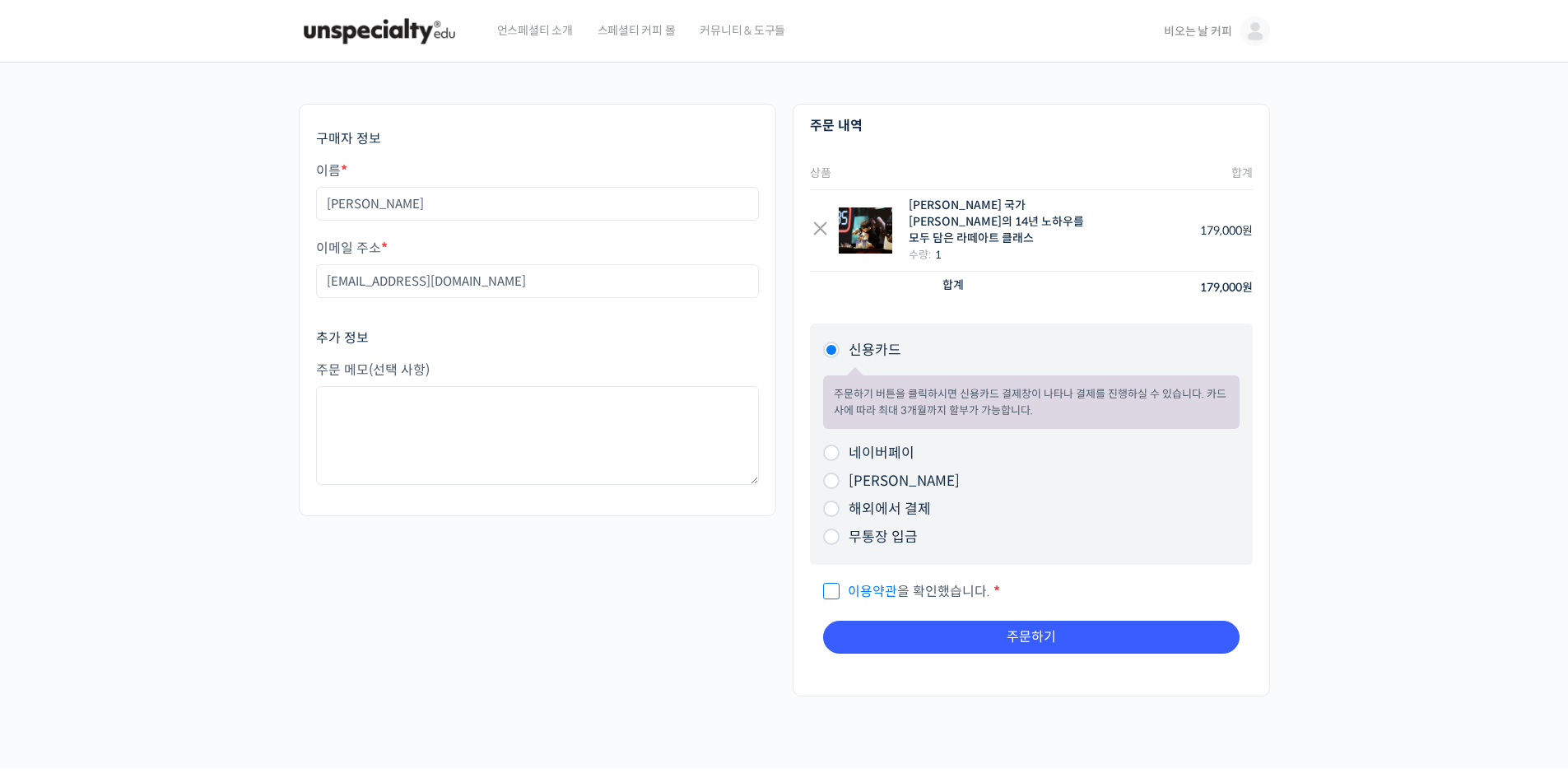
drag, startPoint x: 830, startPoint y: 576, endPoint x: 872, endPoint y: 575, distance: 42.0
click at [830, 583] on span "이용약관 을 확인했습니다." at bounding box center [906, 591] width 167 height 18
click at [830, 579] on input "이용약관 을 확인했습니다. *" at bounding box center [828, 585] width 11 height 11
checkbox input "true"
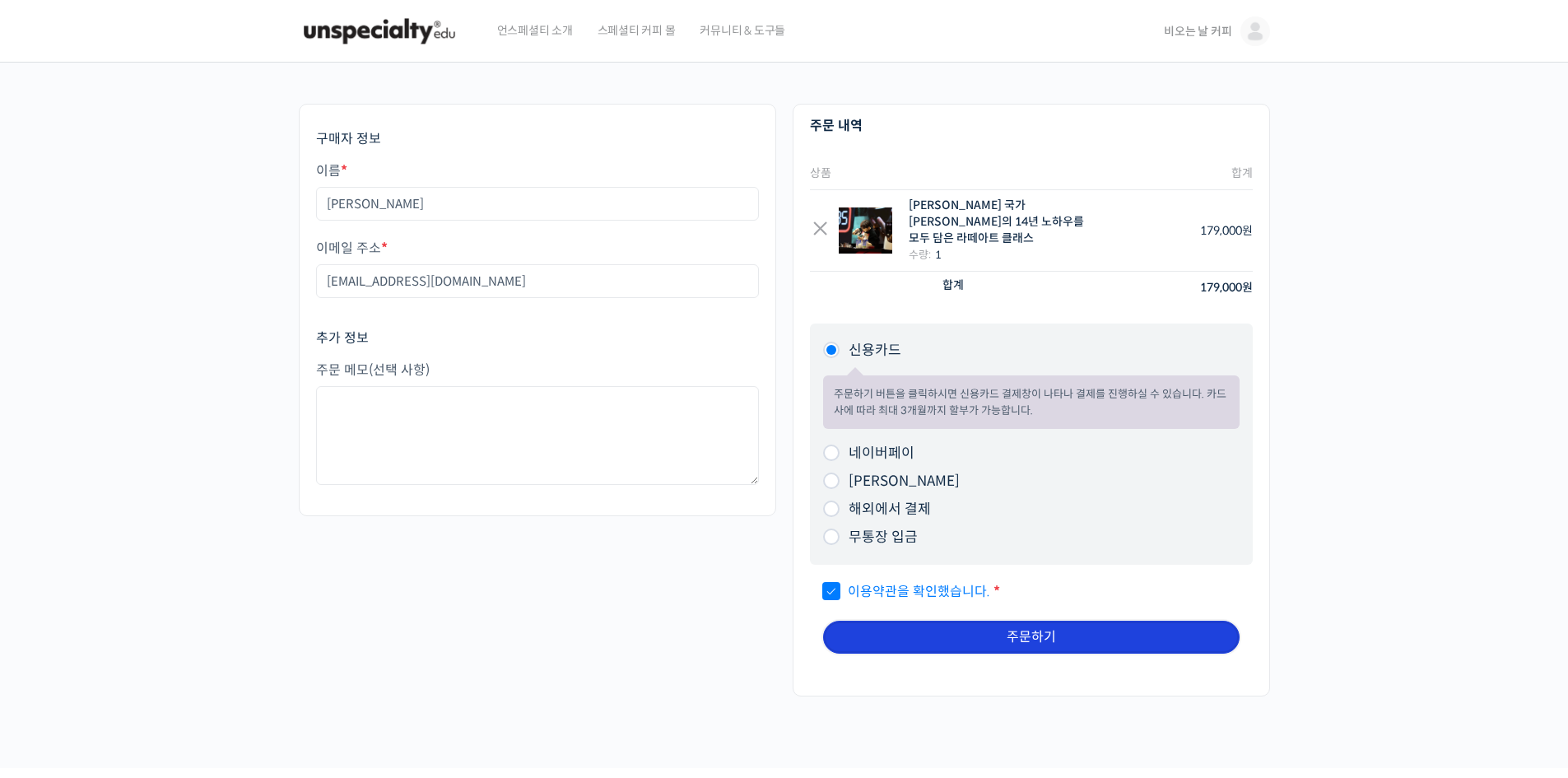
click at [1035, 624] on button "주문하기" at bounding box center [1031, 638] width 416 height 33
